Goal: Check status: Check status

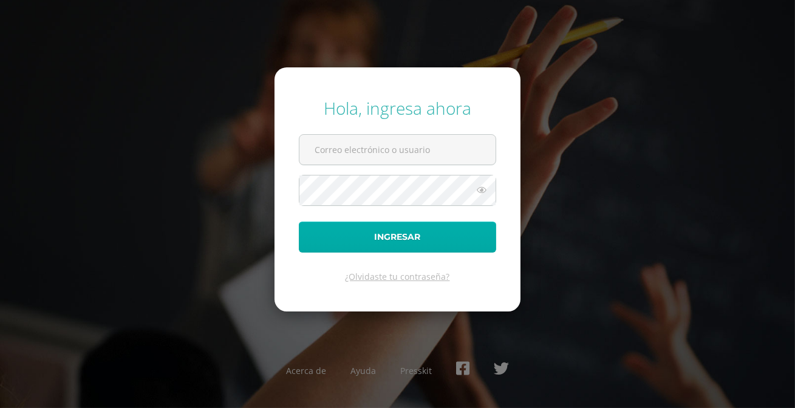
type input "[EMAIL_ADDRESS][PERSON_NAME][DOMAIN_NAME]"
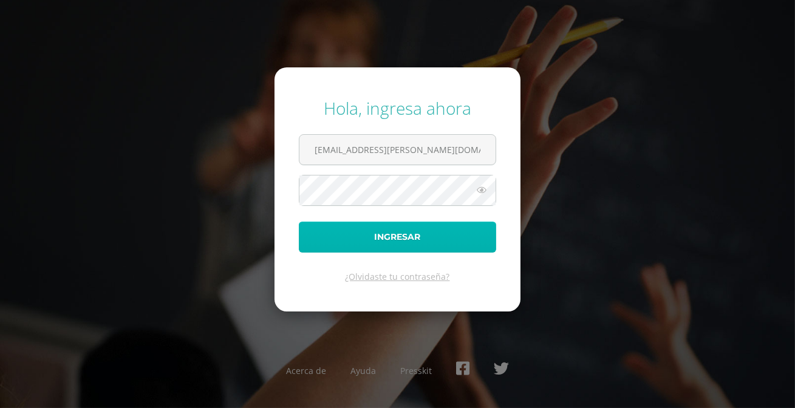
click at [336, 225] on button "Ingresar" at bounding box center [397, 237] width 197 height 31
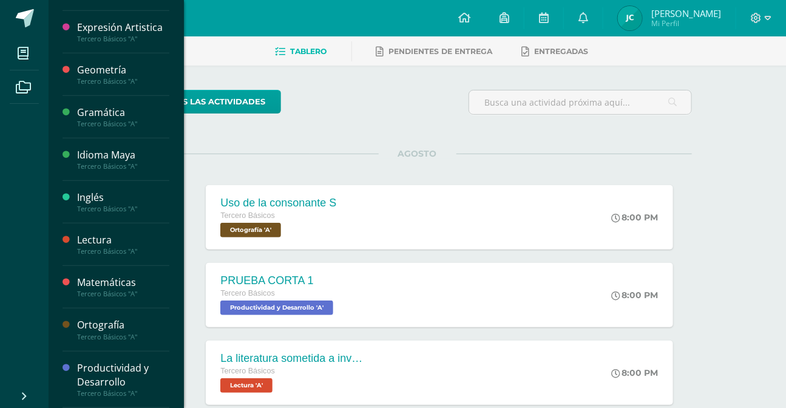
scroll to position [375, 0]
click at [169, 371] on div "Productividad y Desarrollo" at bounding box center [123, 375] width 92 height 28
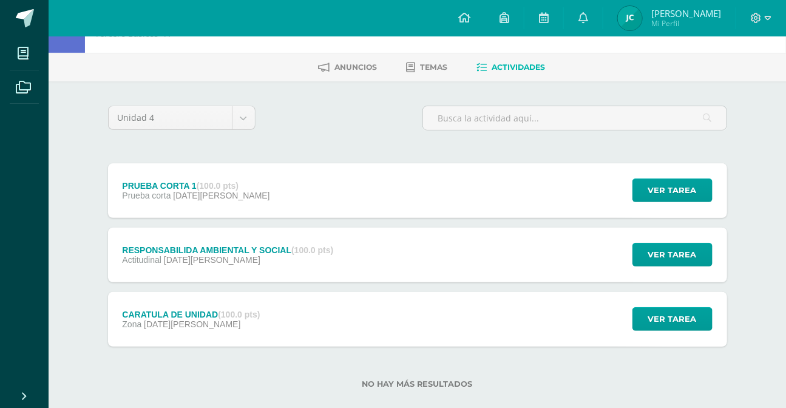
scroll to position [55, 0]
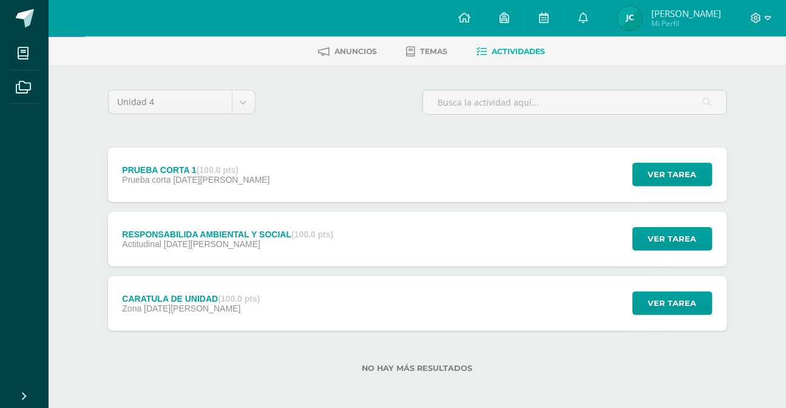
click at [322, 202] on div "PRUEBA CORTA 1 (100.0 pts) Prueba corta [DATE][PERSON_NAME] Ver tarea PRUEBA CO…" at bounding box center [417, 175] width 619 height 55
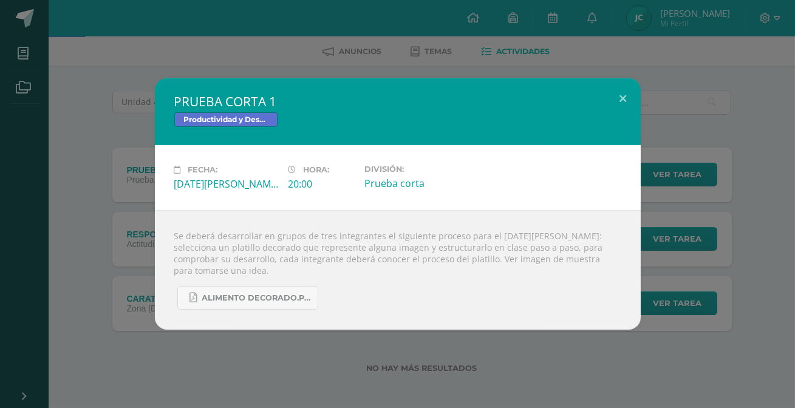
click at [570, 210] on div "Fecha: [DATE][PERSON_NAME] Hora: 20:00 División: Prueba corta" at bounding box center [398, 177] width 486 height 65
click at [46, 22] on div "PRUEBA CORTA 1 Productividad y Desarrollo Fecha: [DATE][PERSON_NAME] Hora: 20:0…" at bounding box center [397, 204] width 795 height 408
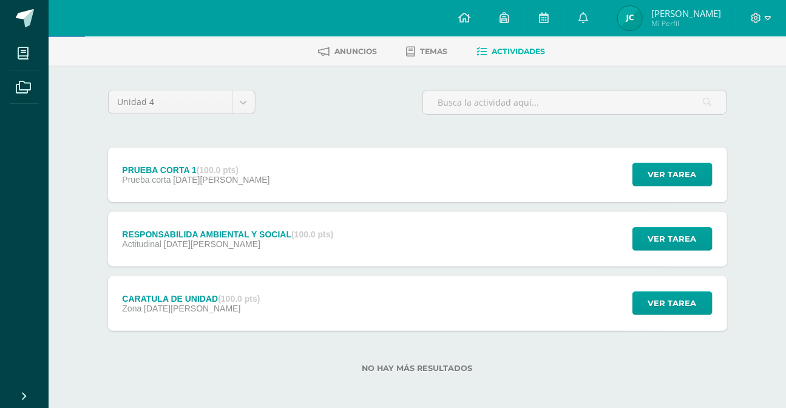
click at [34, 19] on span at bounding box center [25, 18] width 18 height 18
